Goal: Transaction & Acquisition: Book appointment/travel/reservation

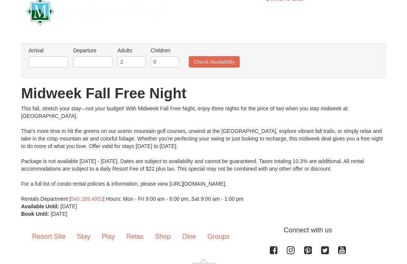
scroll to position [5, 0]
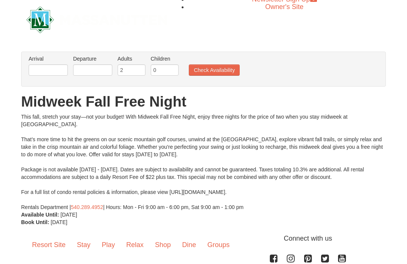
click at [215, 73] on button "Check Availability" at bounding box center [214, 69] width 51 height 11
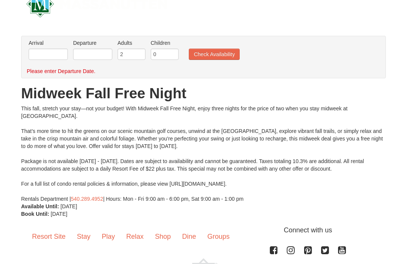
scroll to position [18, 0]
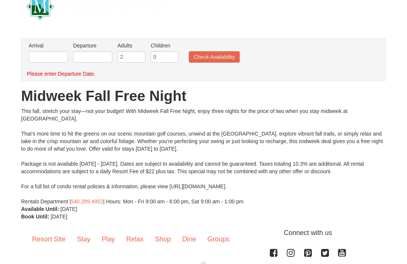
click at [220, 58] on button "Check Availability" at bounding box center [214, 56] width 51 height 11
click at [38, 58] on input "text" at bounding box center [48, 56] width 39 height 11
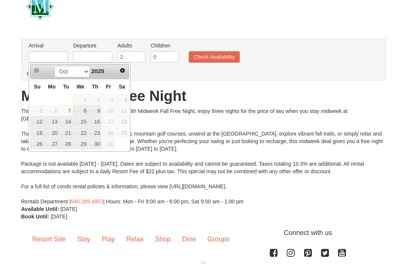
click at [124, 70] on span "Next" at bounding box center [122, 70] width 6 height 6
click at [122, 70] on span "Next" at bounding box center [122, 70] width 6 height 6
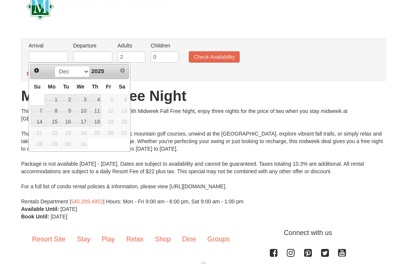
click at [122, 69] on span "Next" at bounding box center [122, 70] width 6 height 6
click at [119, 73] on span "Next" at bounding box center [122, 70] width 6 height 6
click at [121, 72] on span "Next" at bounding box center [122, 70] width 6 height 6
click at [125, 70] on span "Next" at bounding box center [122, 70] width 6 height 6
click at [37, 111] on link "7" at bounding box center [37, 110] width 13 height 11
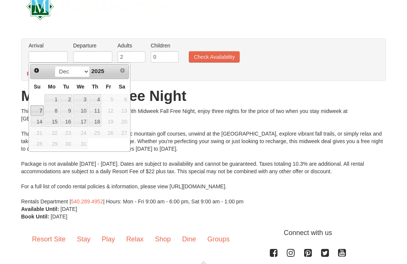
type input "[DATE]"
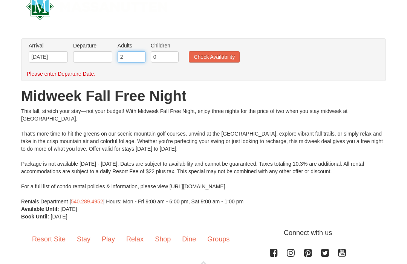
click at [128, 59] on input "2" at bounding box center [132, 56] width 28 height 11
click at [105, 55] on input "text" at bounding box center [92, 56] width 39 height 11
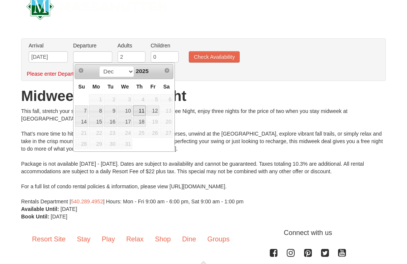
click at [141, 110] on link "11" at bounding box center [139, 110] width 13 height 11
type input "[DATE]"
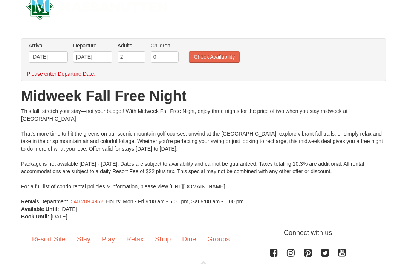
click at [228, 54] on button "Check Availability" at bounding box center [214, 56] width 51 height 11
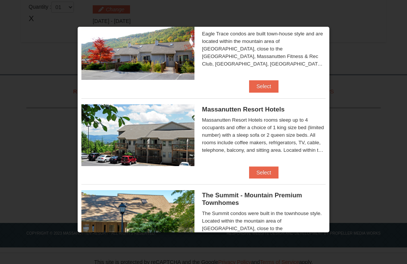
scroll to position [34, 0]
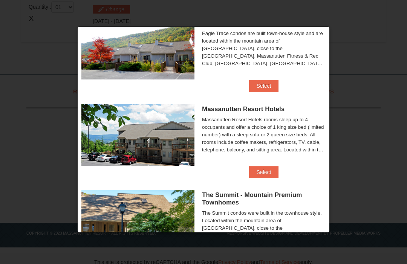
click at [273, 170] on button "Select" at bounding box center [264, 172] width 30 height 12
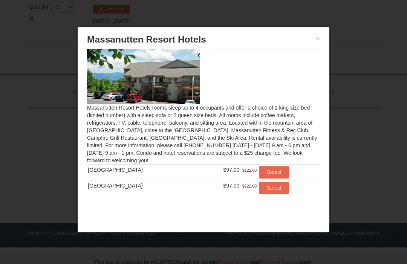
scroll to position [12, 0]
click at [270, 169] on button "Select" at bounding box center [274, 172] width 30 height 12
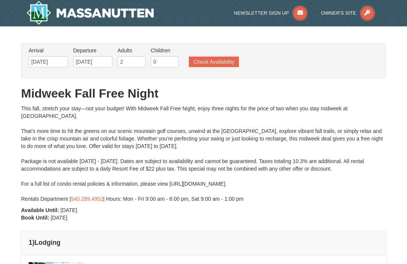
scroll to position [2, 0]
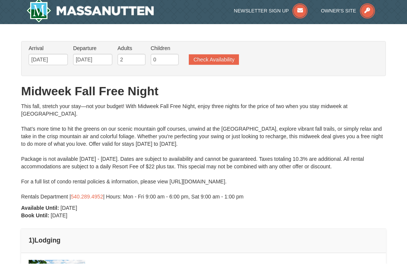
click at [292, 12] on link "Newsletter Sign Up" at bounding box center [271, 11] width 74 height 6
